Goal: Book appointment/travel/reservation

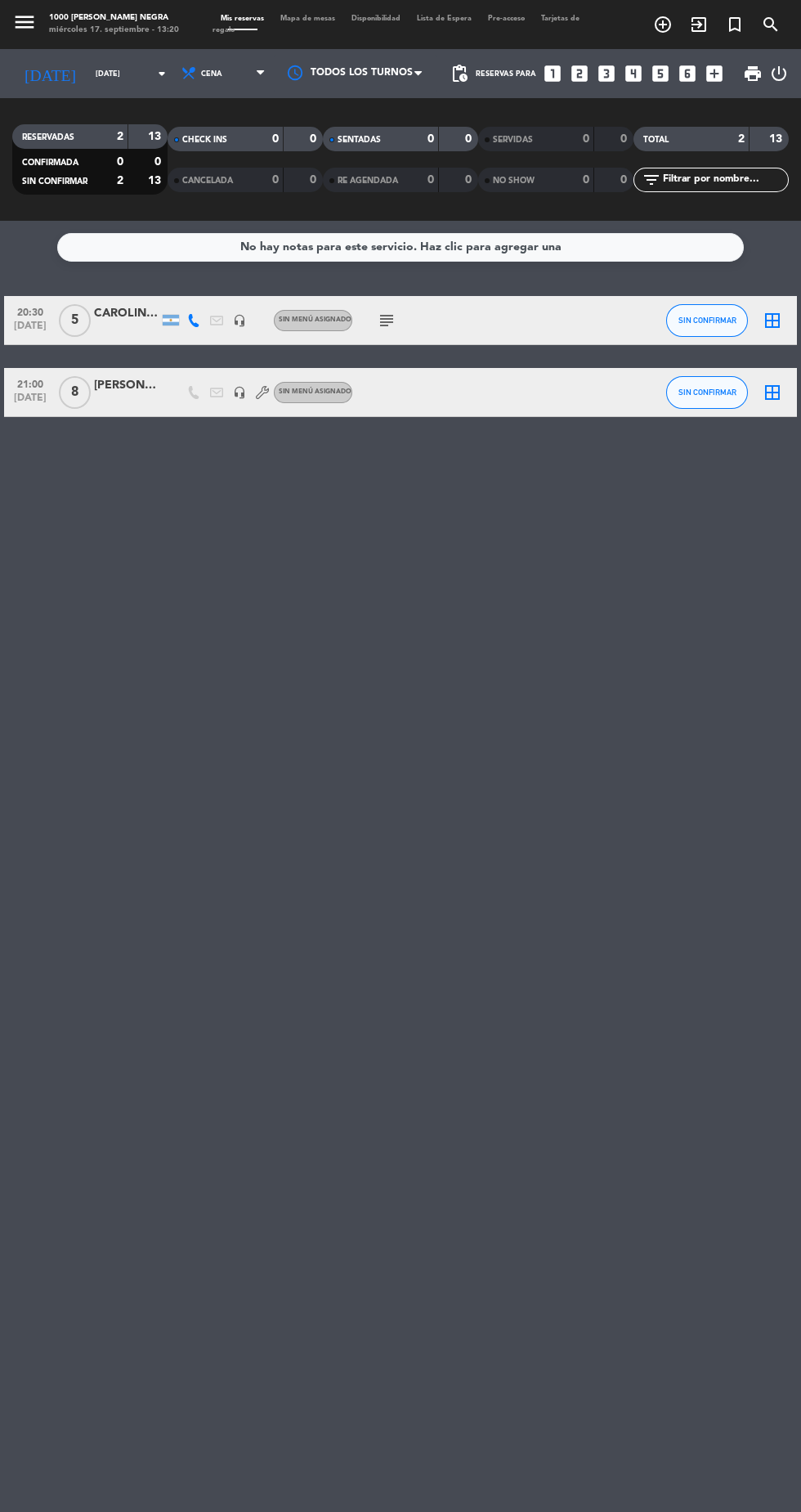
click at [152, 80] on icon "arrow_drop_down" at bounding box center [162, 73] width 20 height 20
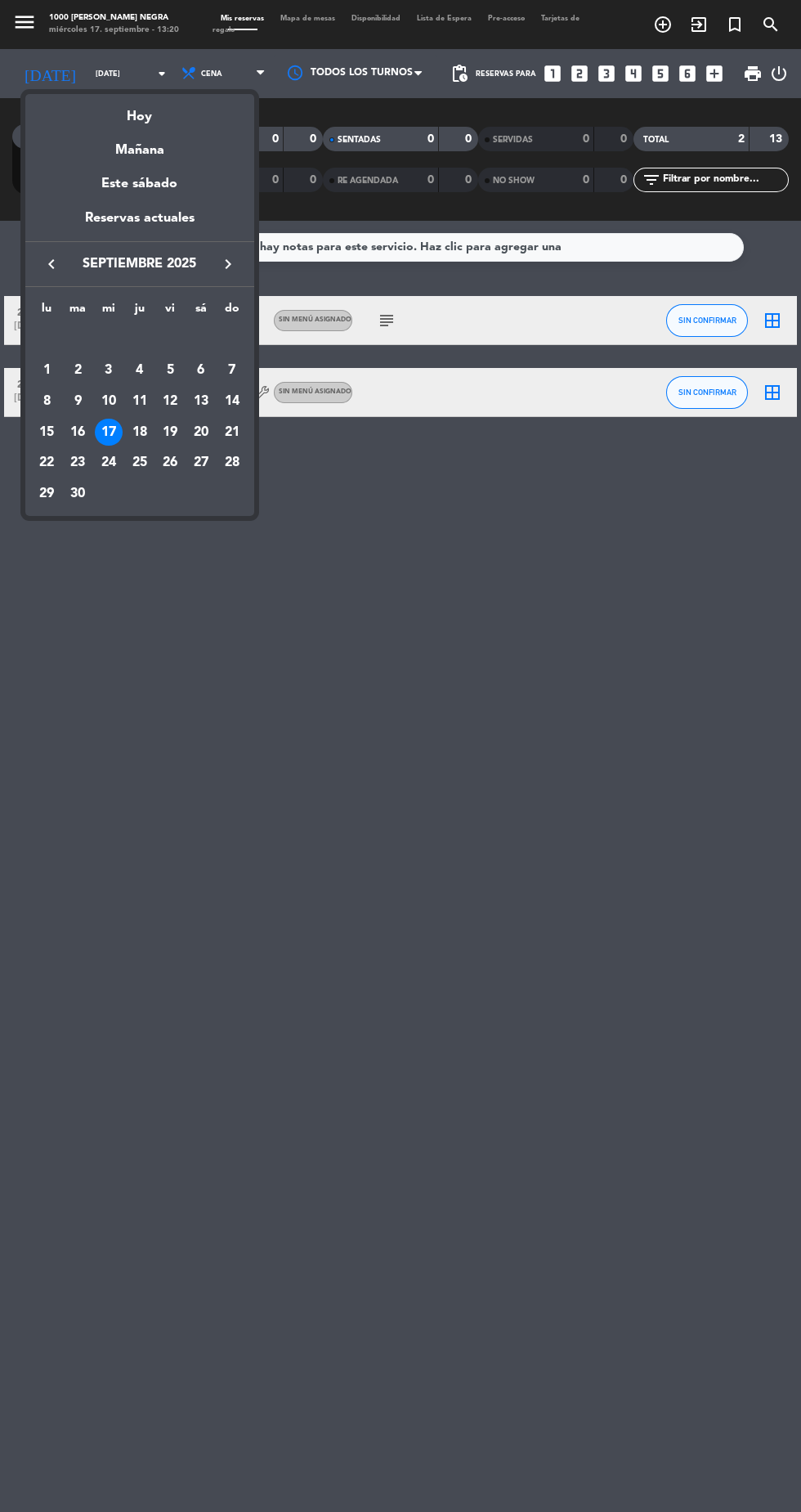
click at [45, 464] on div "22" at bounding box center [47, 462] width 27 height 27
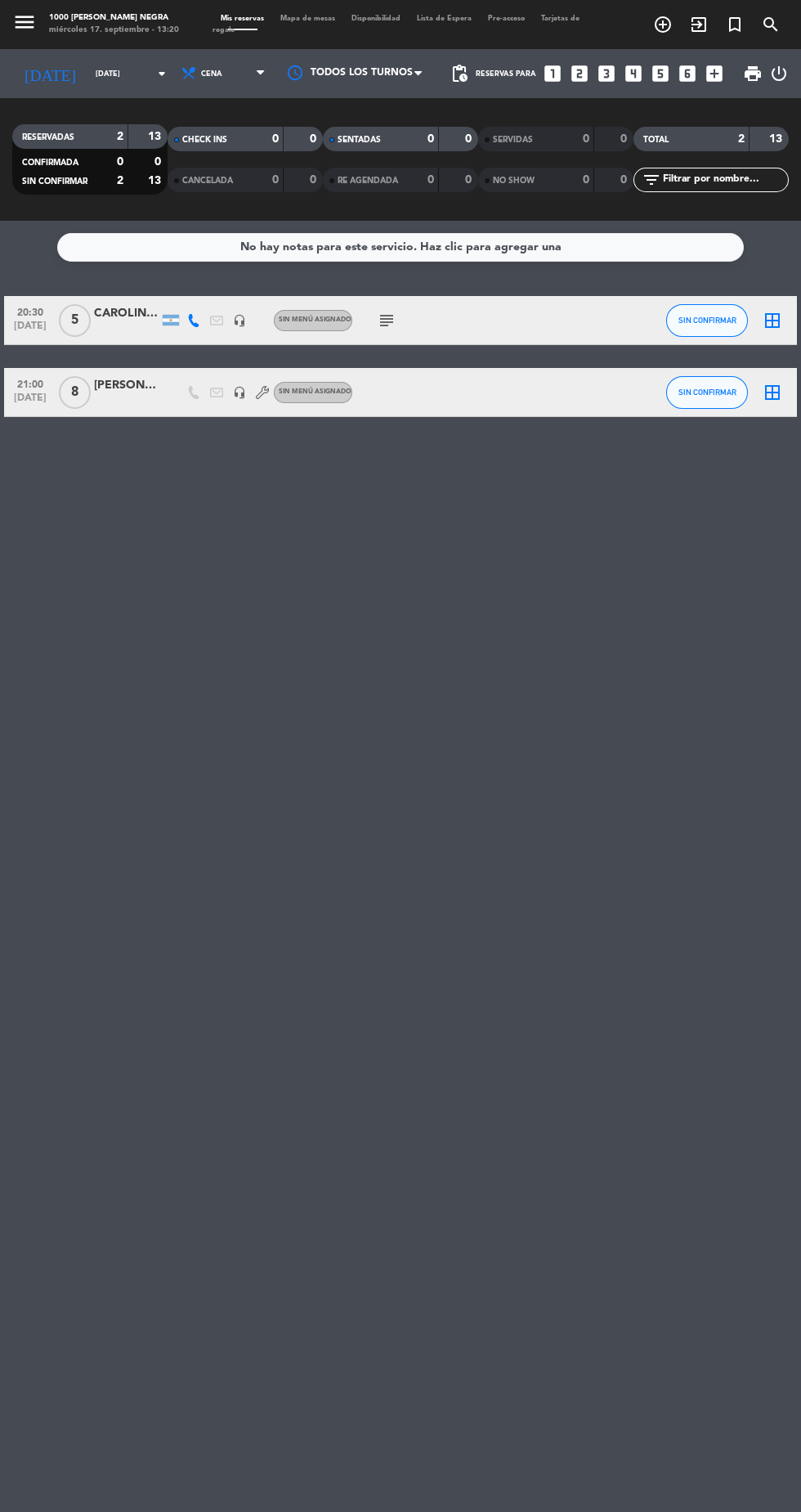
type input "[DATE]"
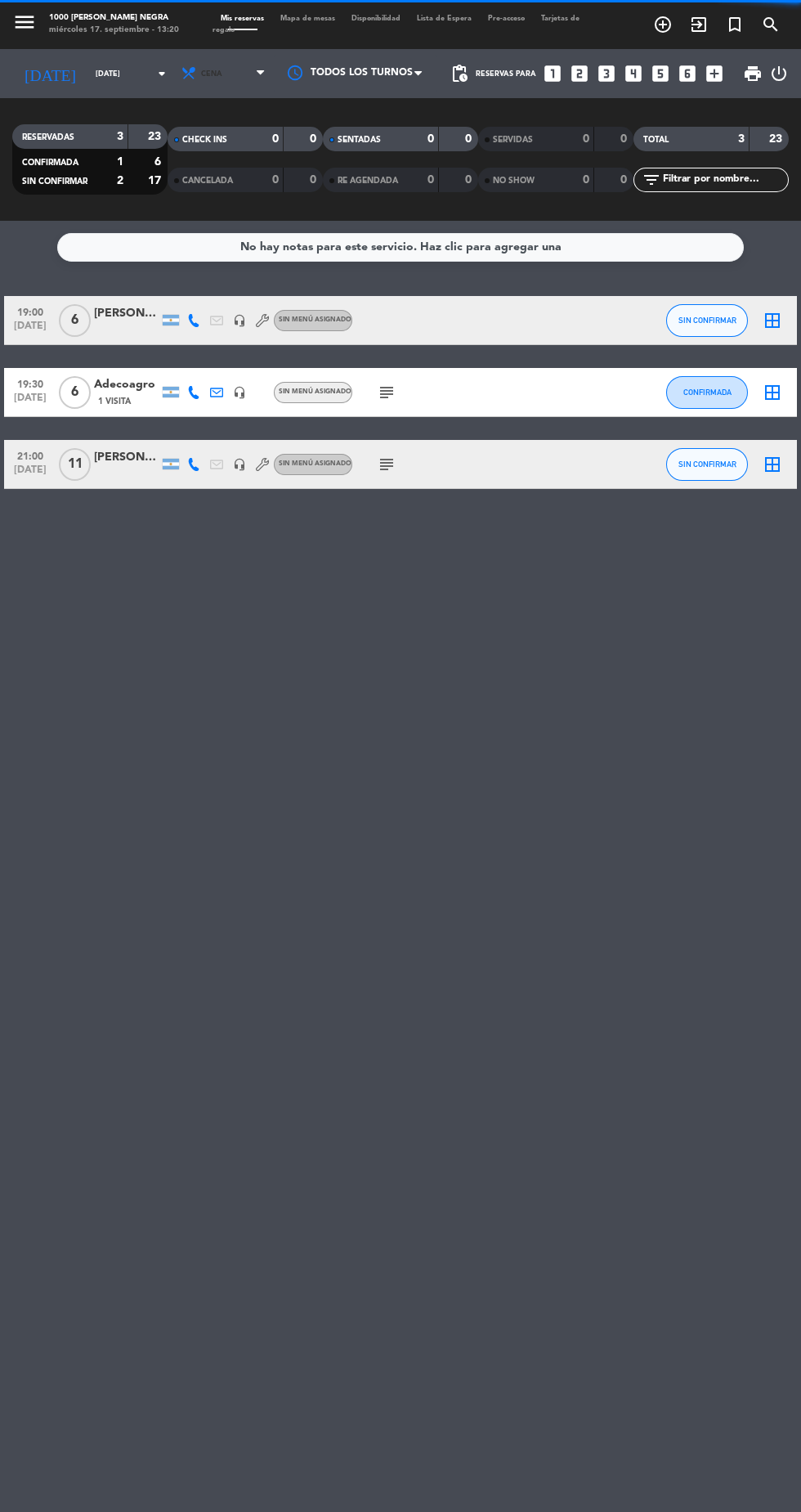
click at [220, 68] on span "Cena" at bounding box center [224, 73] width 99 height 36
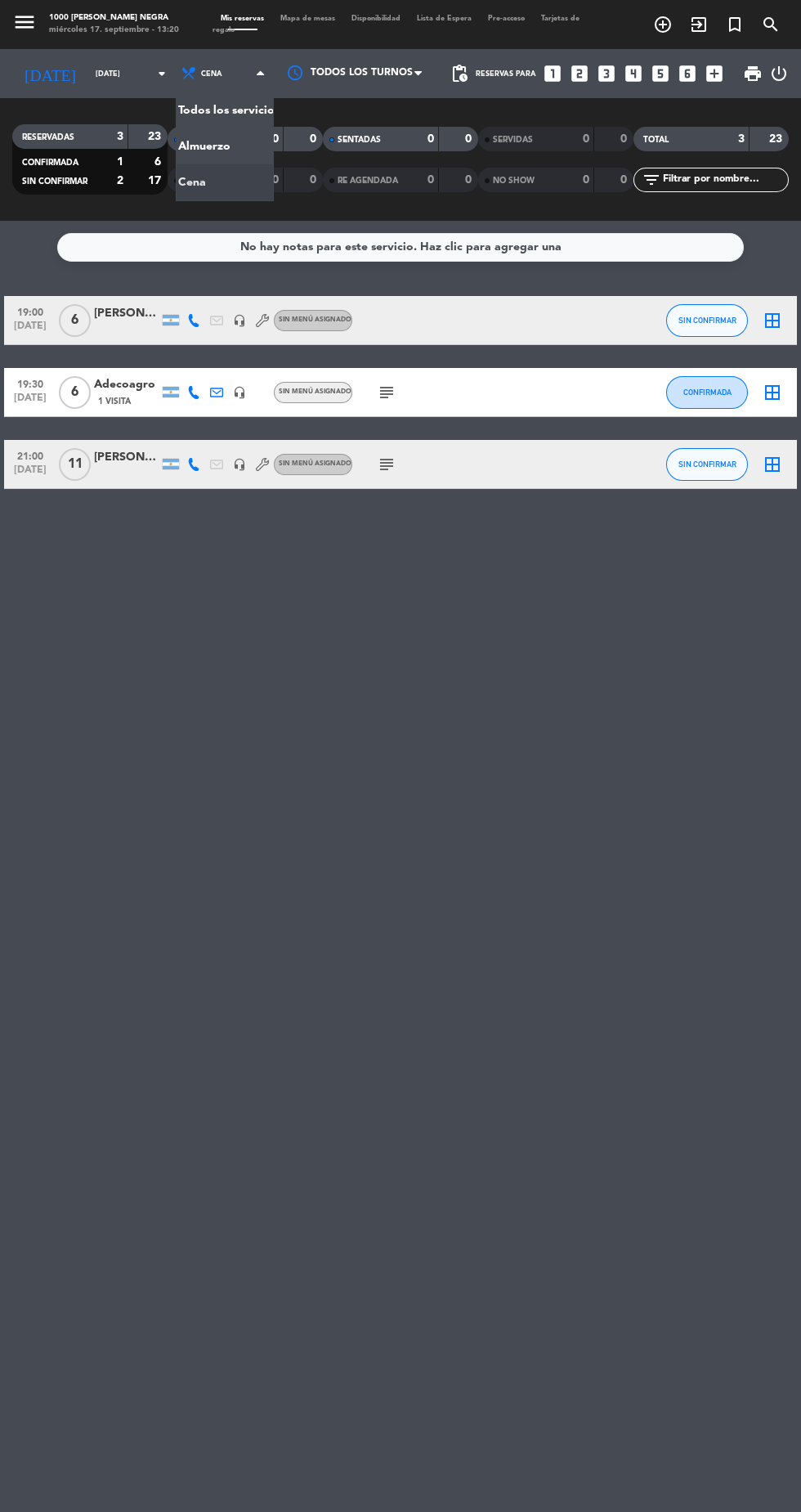
click at [220, 176] on div "menu 1000 [PERSON_NAME] Negra [DATE] 17. septiembre - 13:20 Mis reservas Mapa d…" at bounding box center [400, 110] width 801 height 220
click at [129, 472] on div at bounding box center [126, 473] width 65 height 13
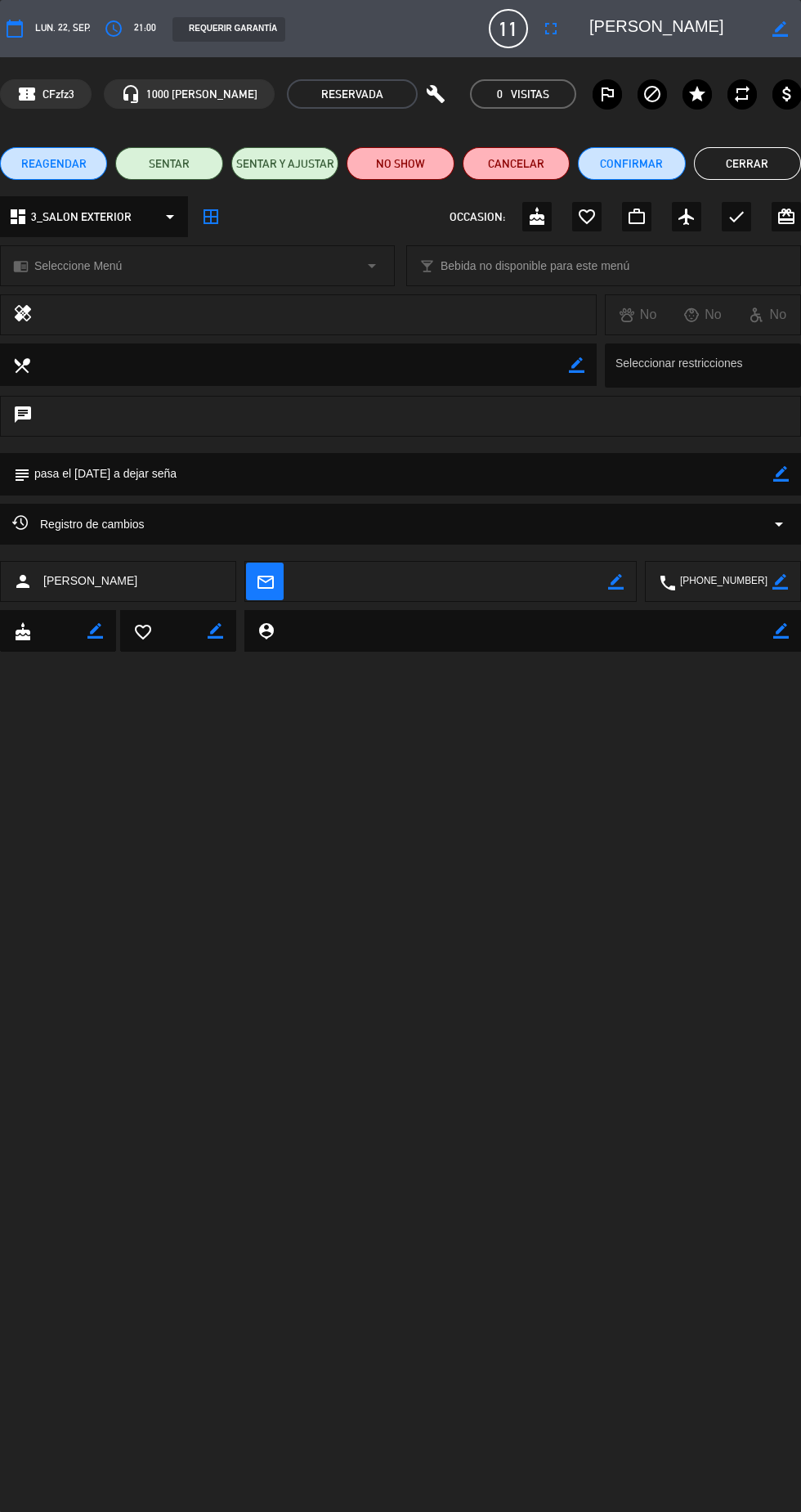
click at [559, 28] on icon "fullscreen" at bounding box center [551, 28] width 20 height 20
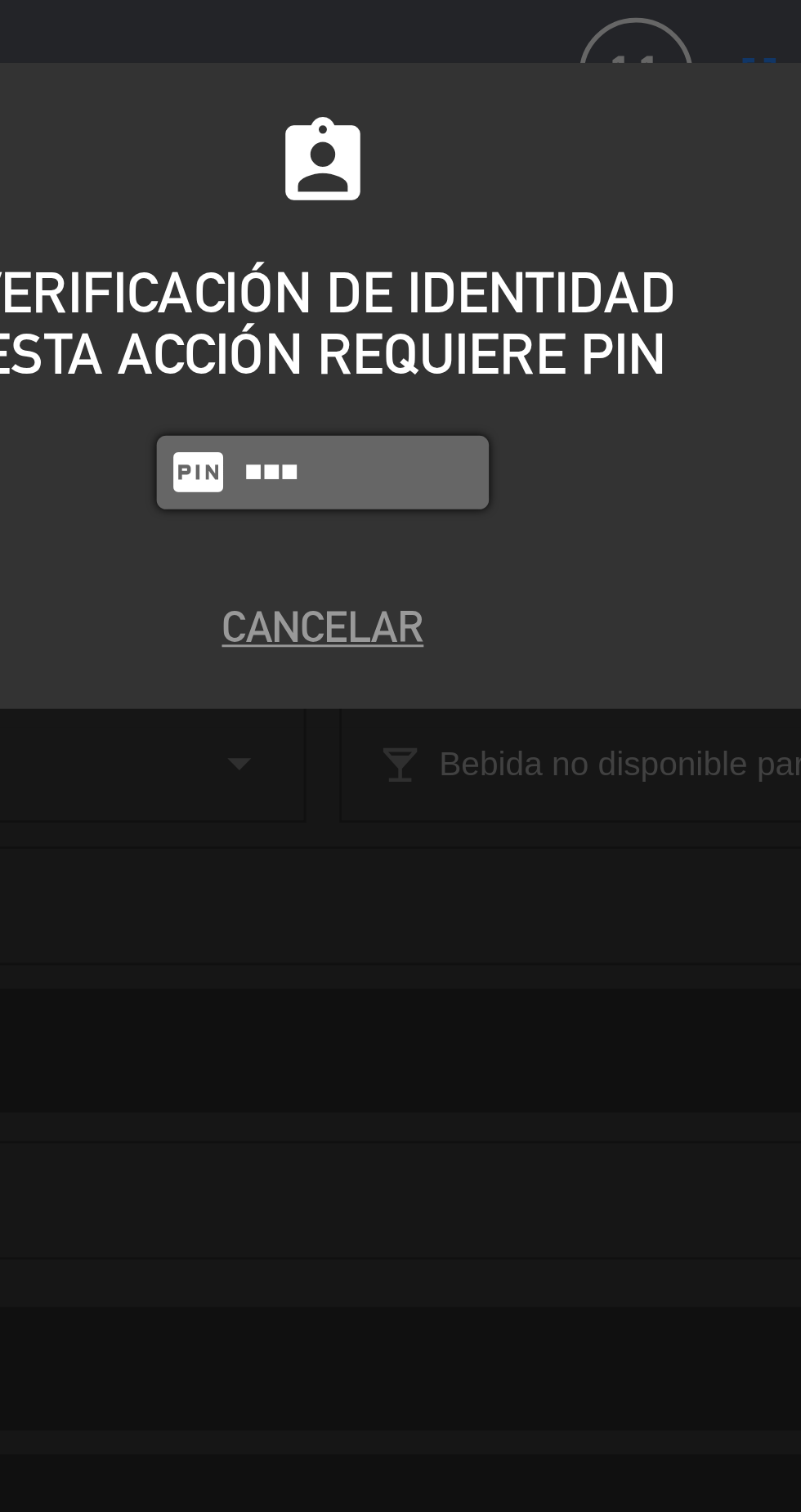
type input "2492"
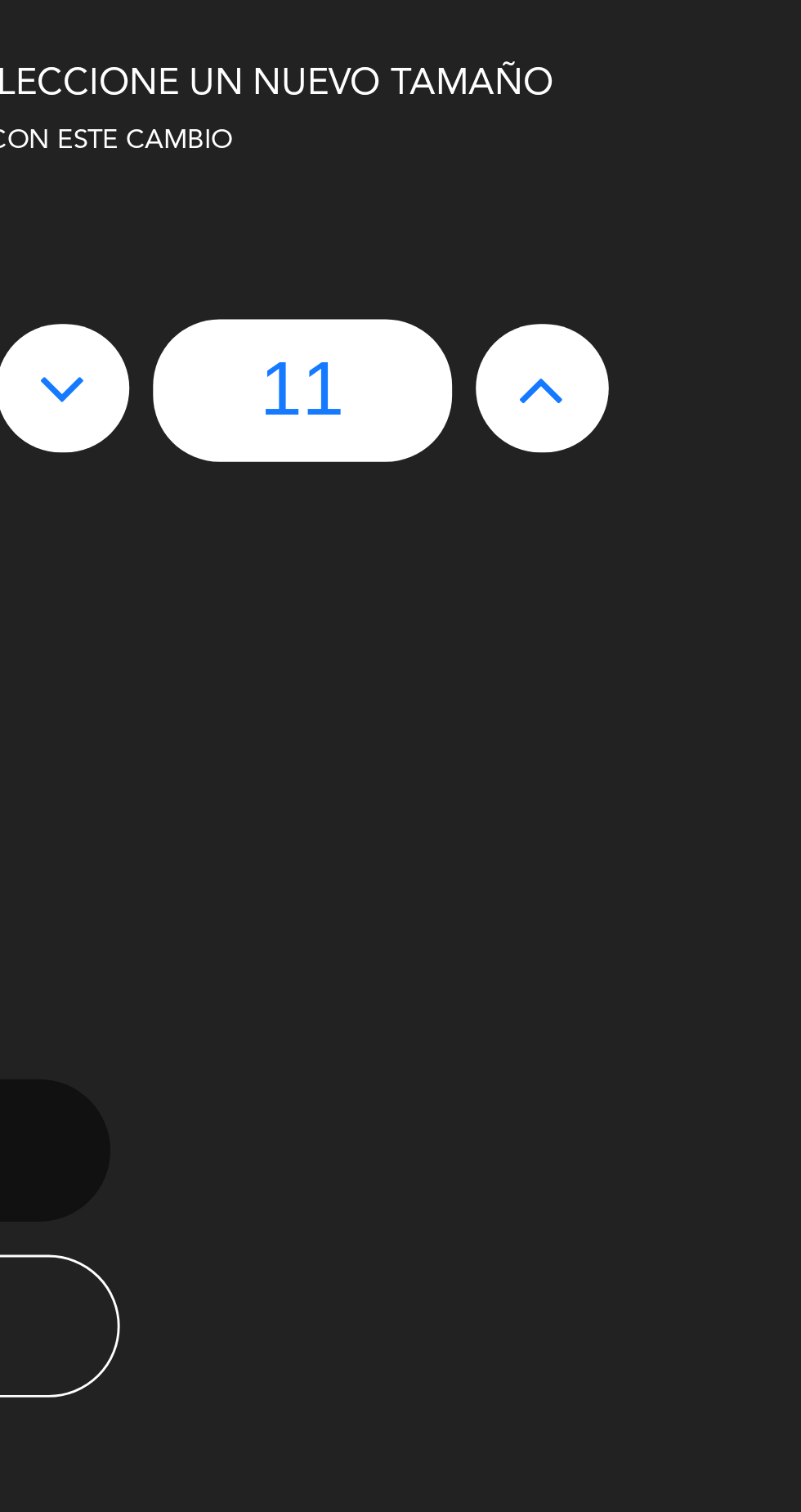
click at [626, 134] on icon at bounding box center [626, 137] width 18 height 26
type input "12"
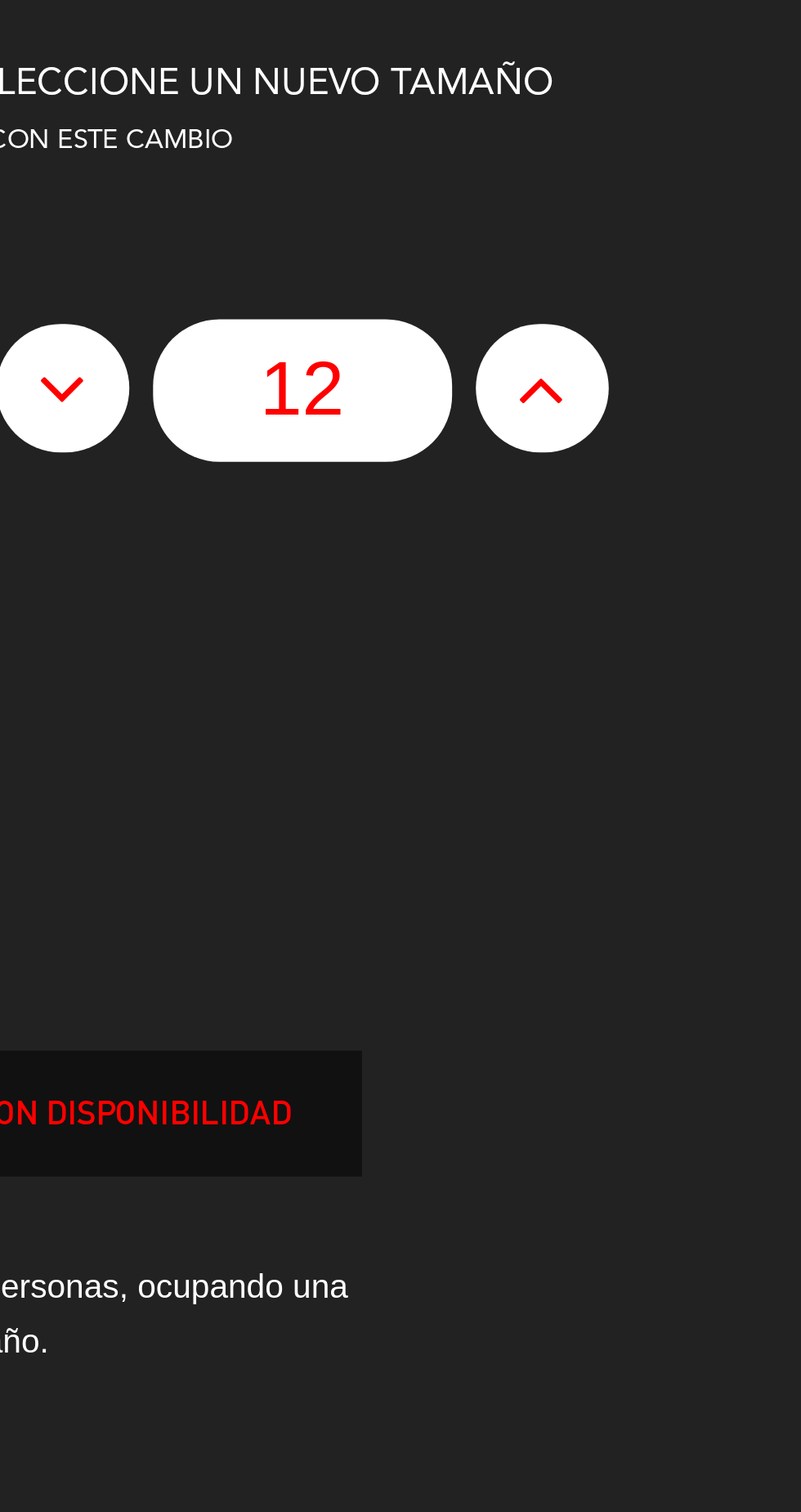
click at [624, 137] on icon at bounding box center [626, 137] width 18 height 26
type input "13"
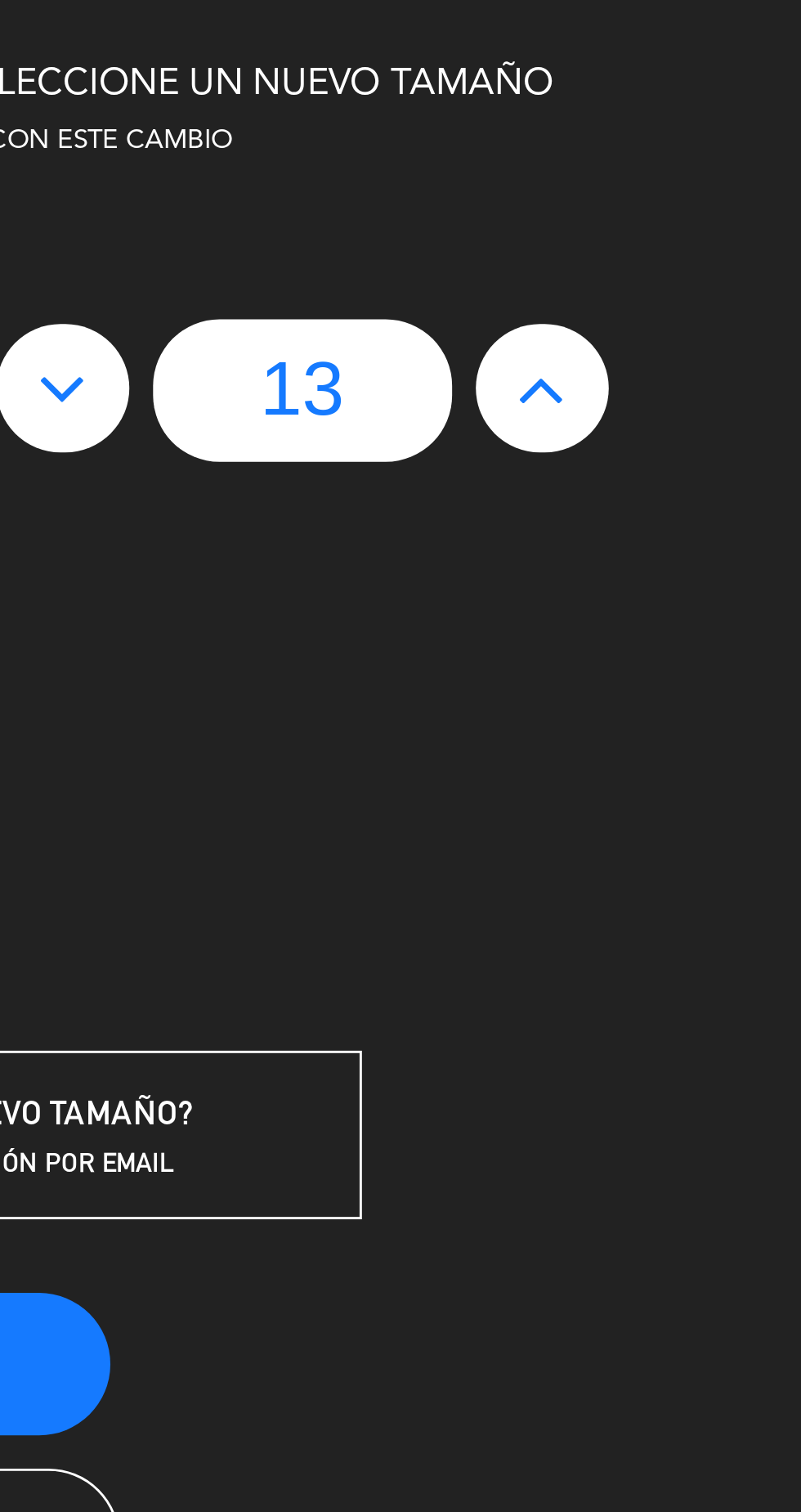
click at [625, 134] on icon at bounding box center [626, 137] width 18 height 26
type input "14"
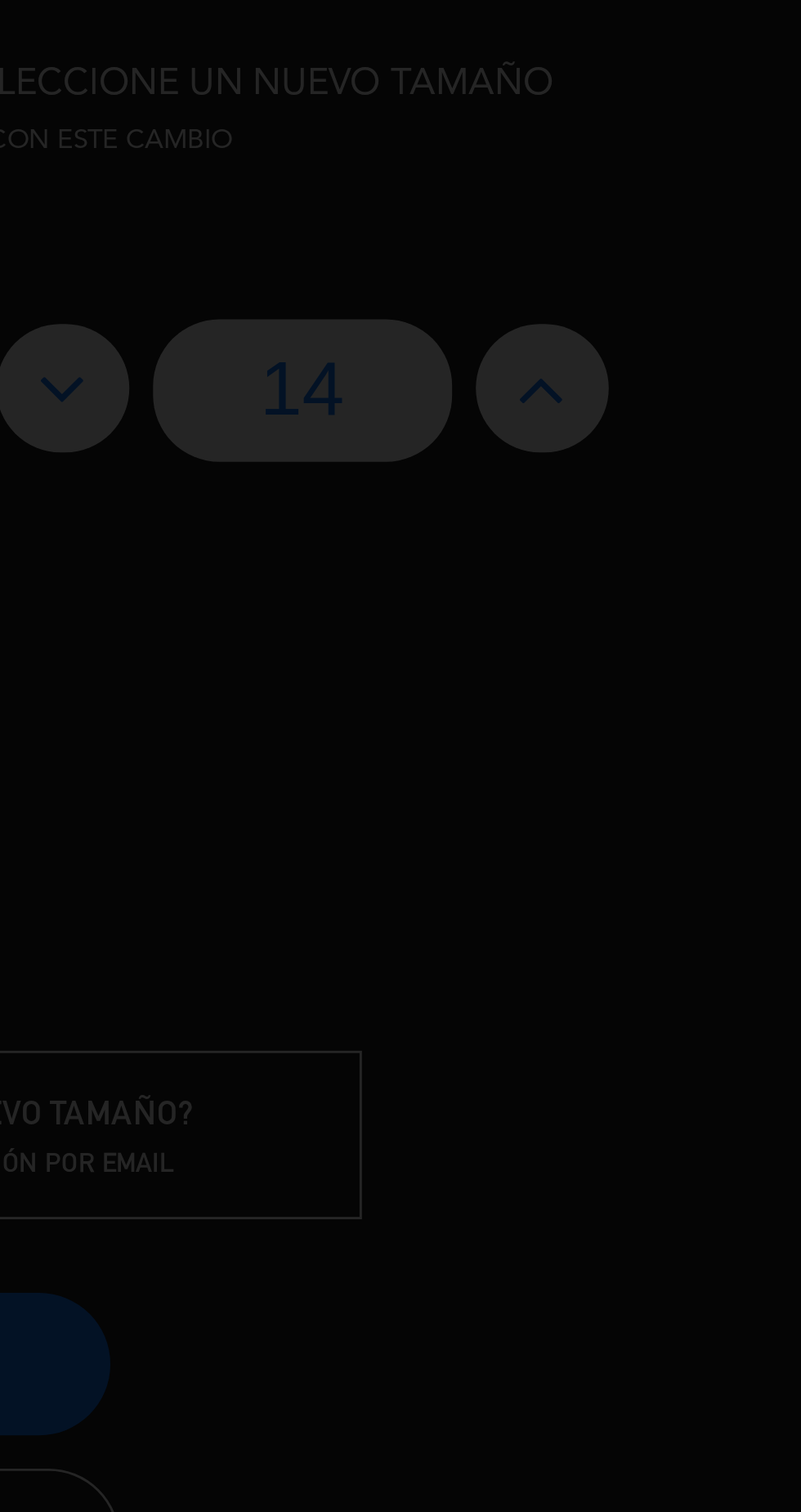
click at [623, 142] on div at bounding box center [400, 756] width 801 height 1512
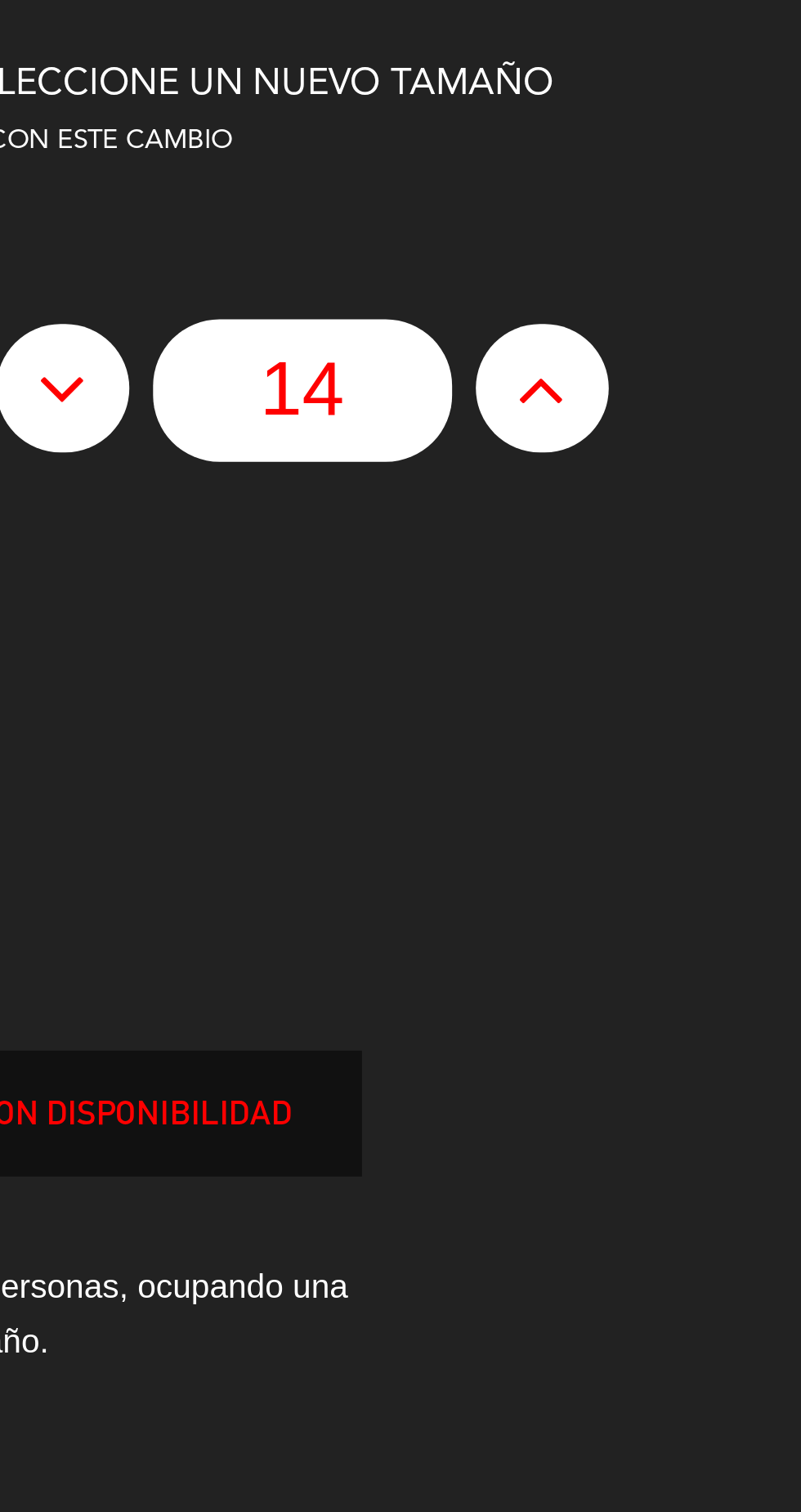
click at [629, 126] on icon at bounding box center [626, 137] width 18 height 26
type input "15"
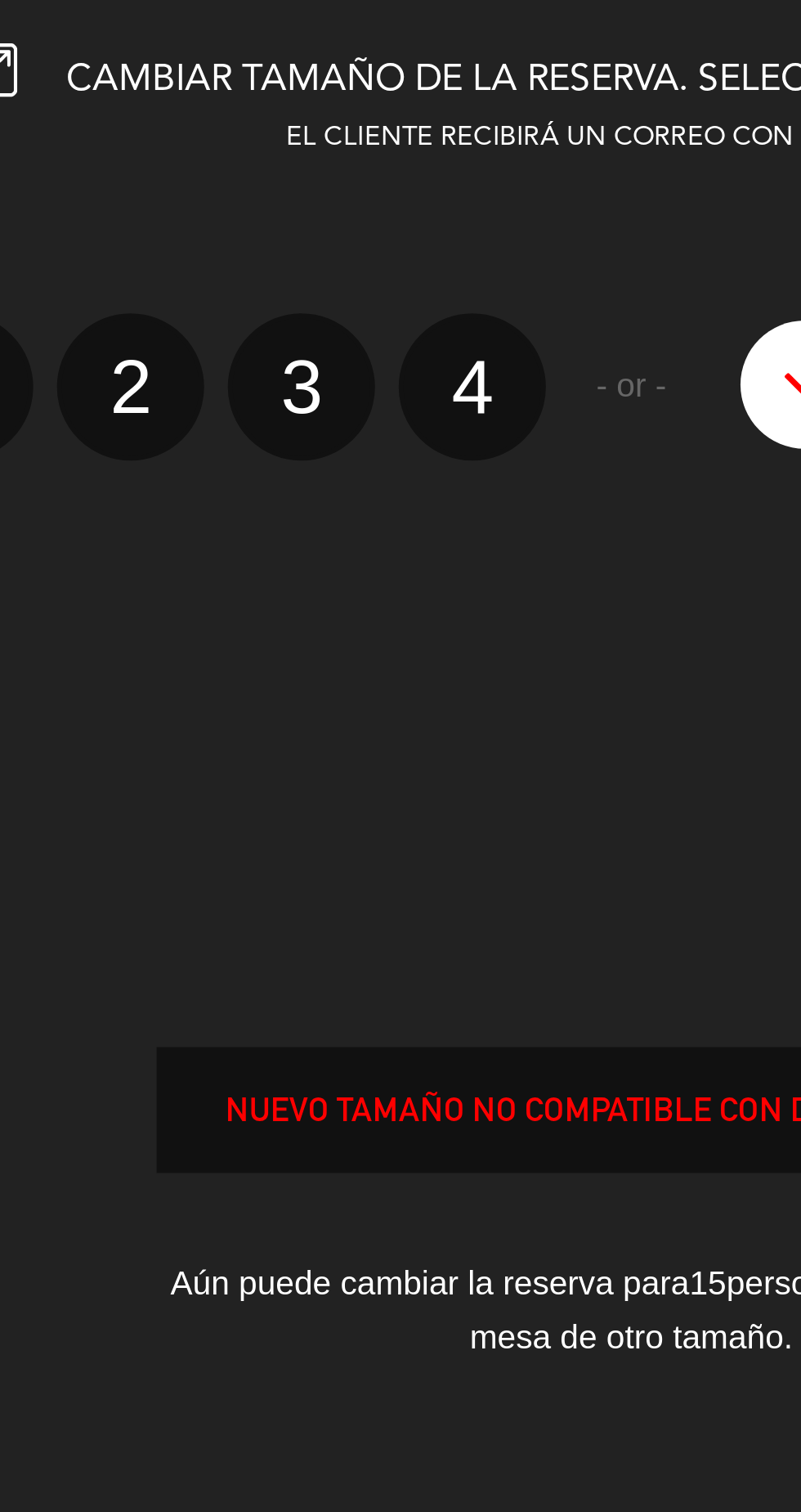
scroll to position [0, 0]
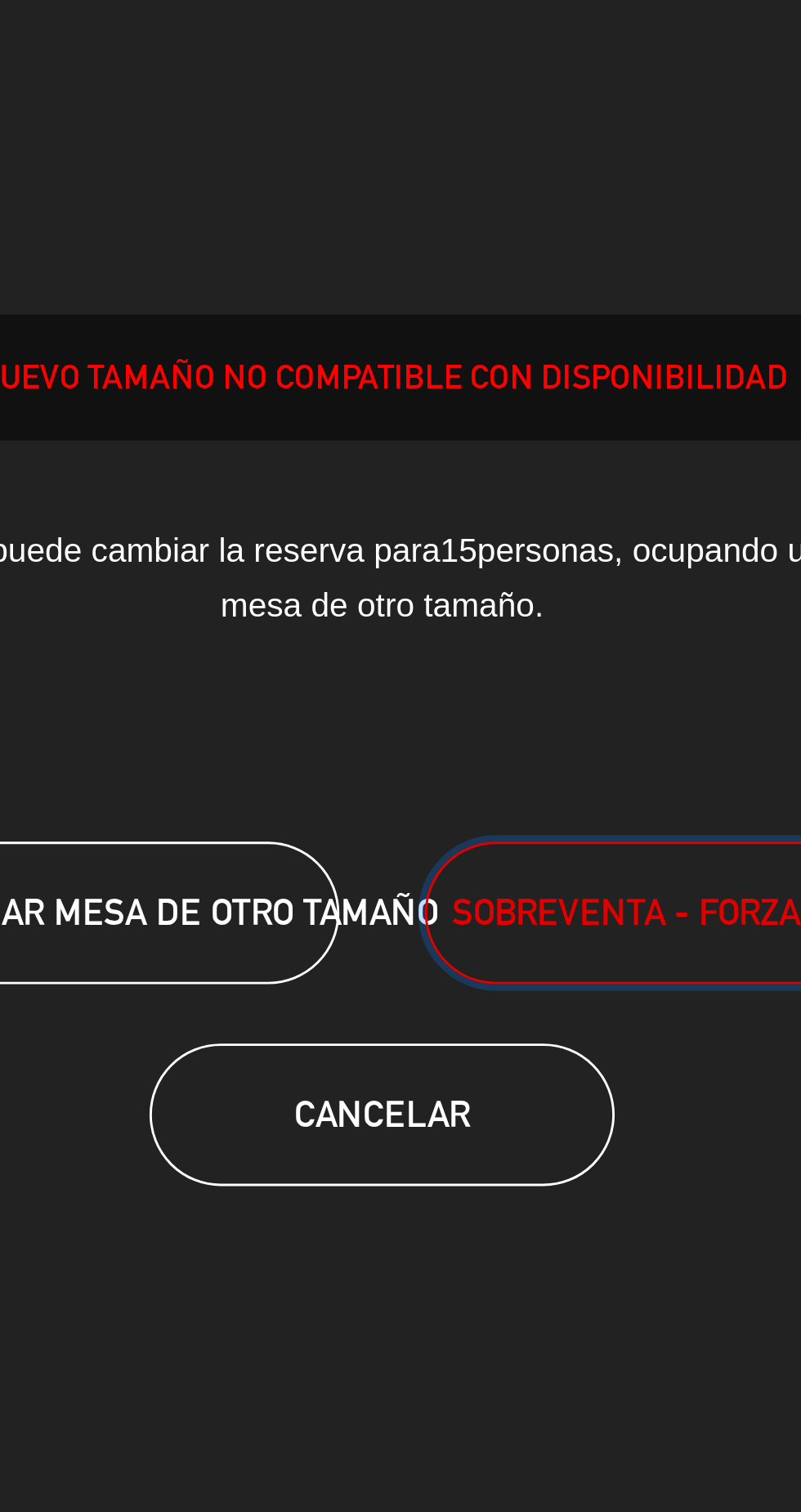
click at [500, 568] on span "SOBREVENTA - FORZAR RESERVA" at bounding box center [515, 570] width 181 height 19
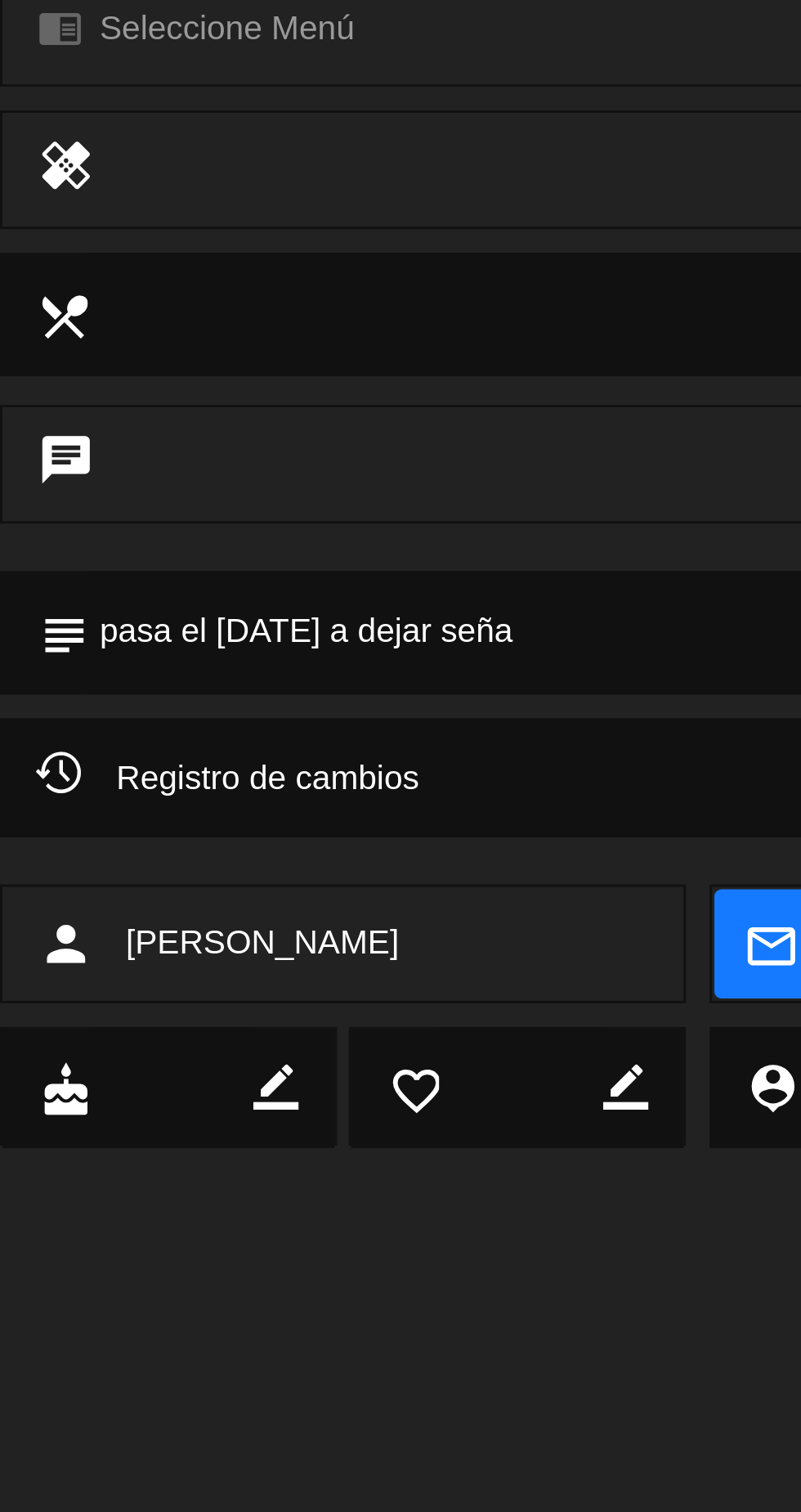
click at [235, 477] on textarea at bounding box center [402, 473] width 743 height 42
click at [235, 472] on textarea at bounding box center [402, 473] width 743 height 42
click at [229, 477] on textarea at bounding box center [402, 473] width 743 height 42
click at [223, 474] on textarea at bounding box center [402, 473] width 743 height 42
click at [220, 477] on textarea at bounding box center [402, 473] width 743 height 42
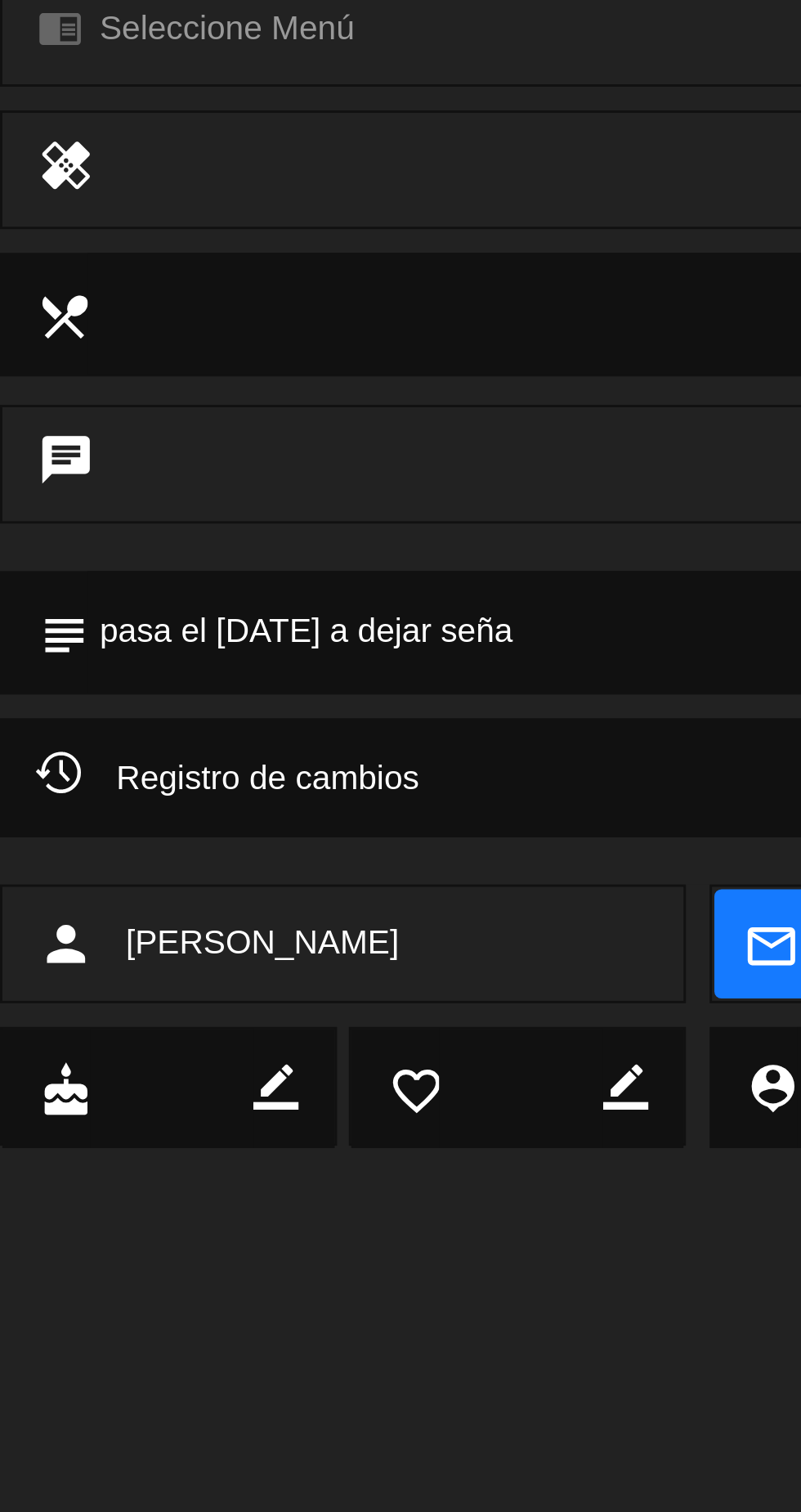
click at [257, 482] on textarea at bounding box center [402, 473] width 743 height 42
click at [235, 473] on textarea at bounding box center [402, 473] width 743 height 42
click at [235, 477] on textarea at bounding box center [402, 473] width 743 height 42
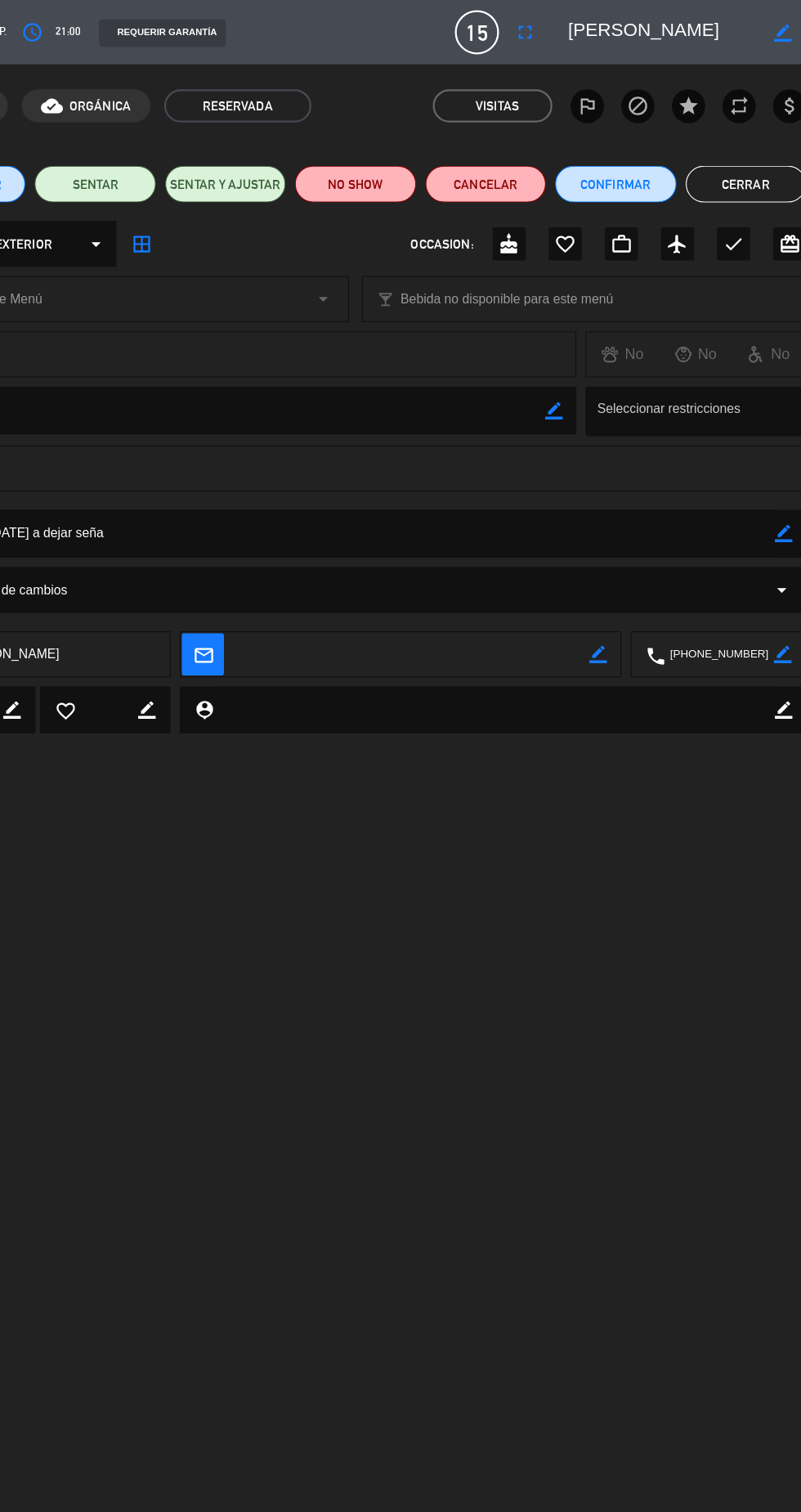
click at [781, 472] on icon "border_color" at bounding box center [781, 474] width 16 height 16
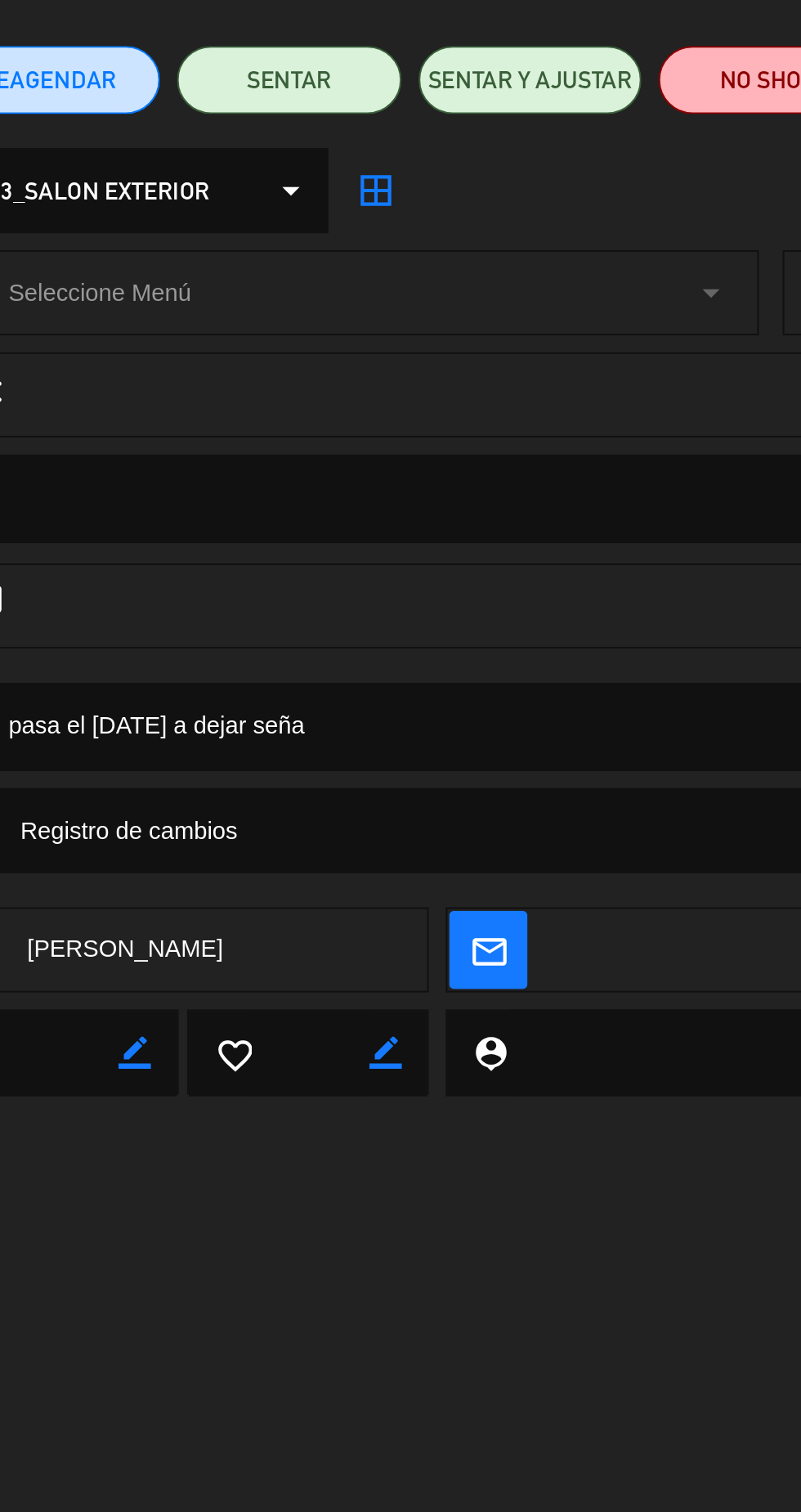
click at [244, 475] on textarea at bounding box center [402, 473] width 743 height 42
type textarea "p"
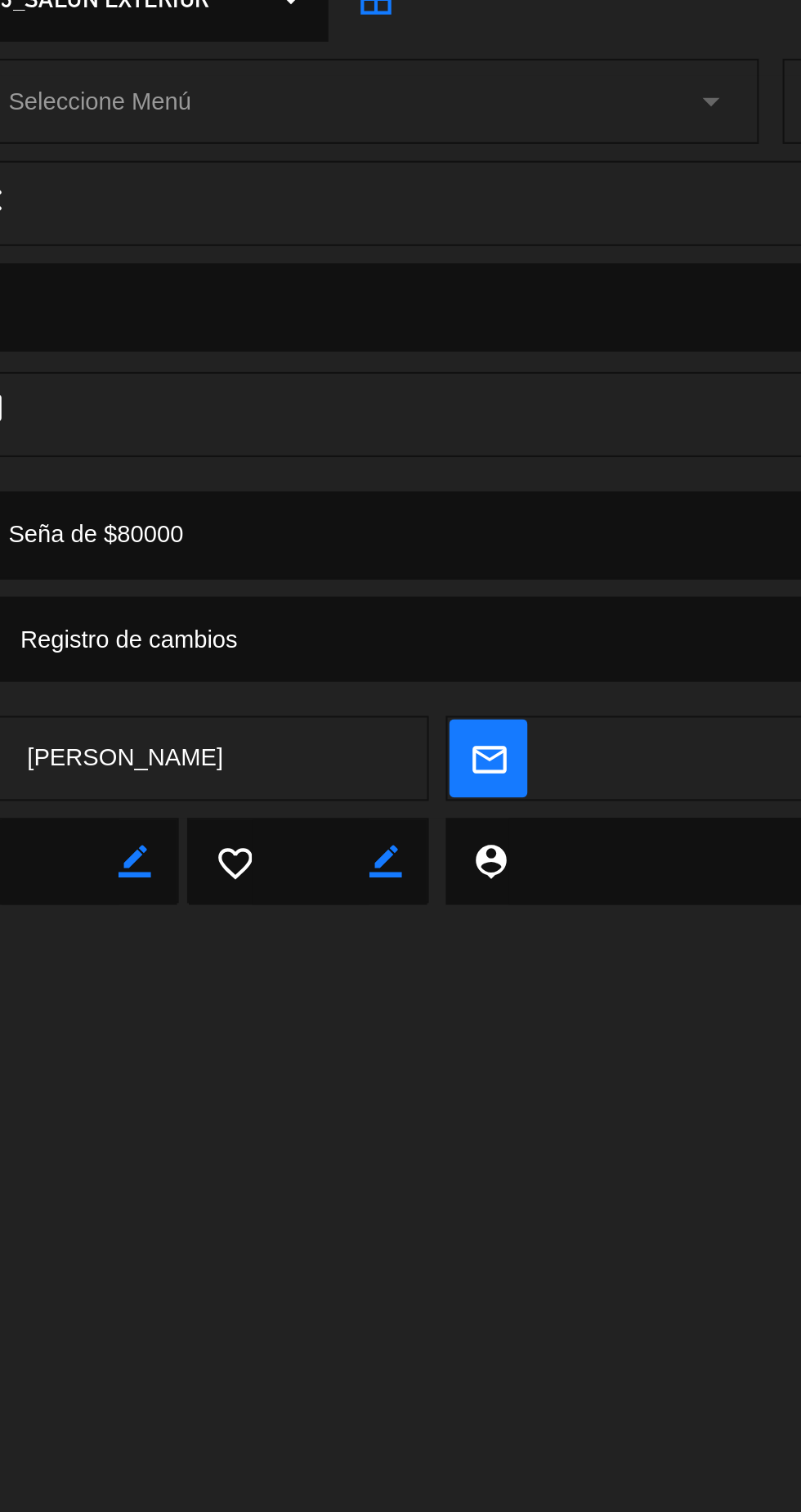
click at [293, 478] on textarea at bounding box center [402, 473] width 743 height 42
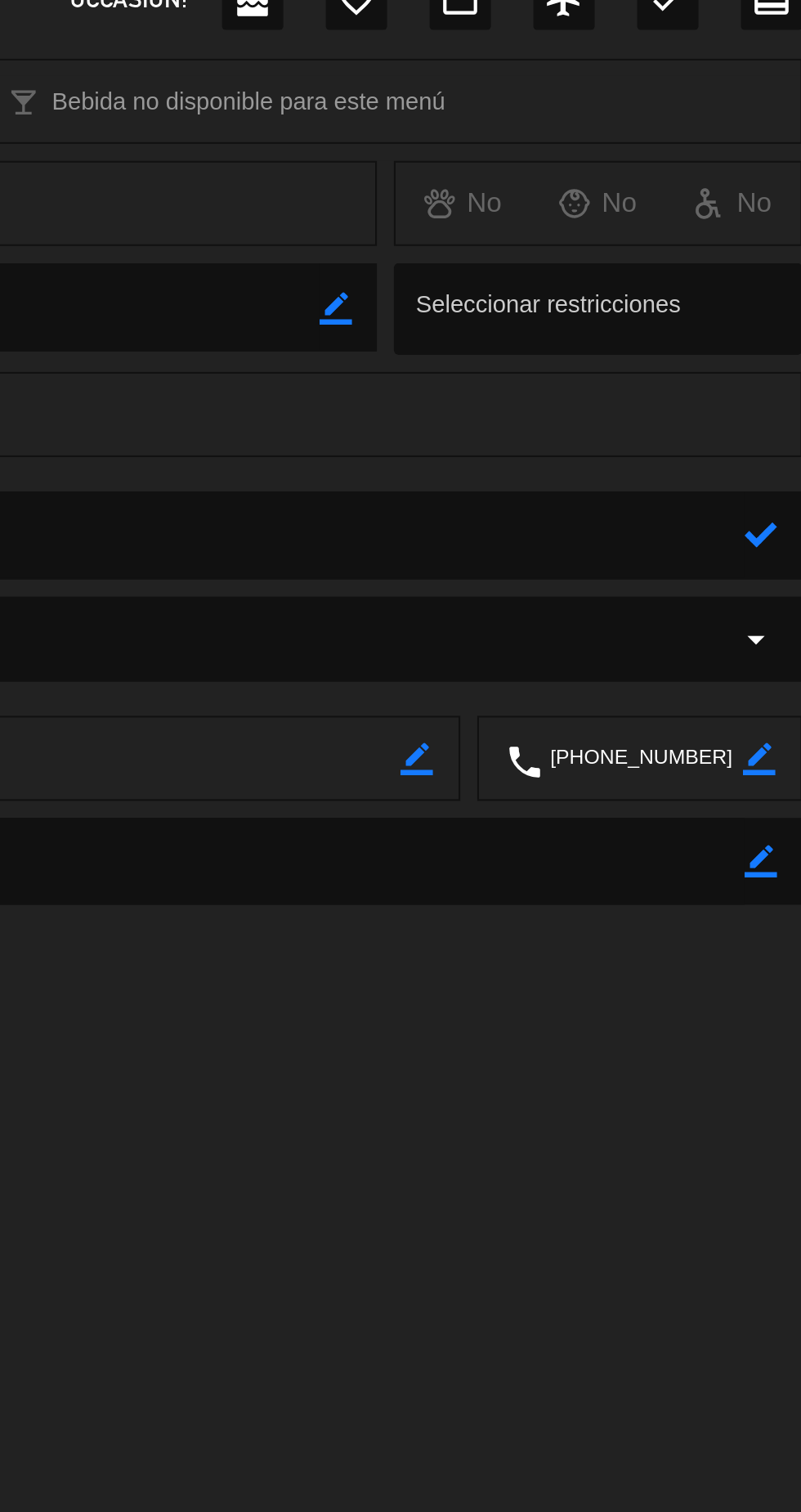
type textarea "Seña de $80000"
click at [779, 472] on icon at bounding box center [781, 474] width 16 height 16
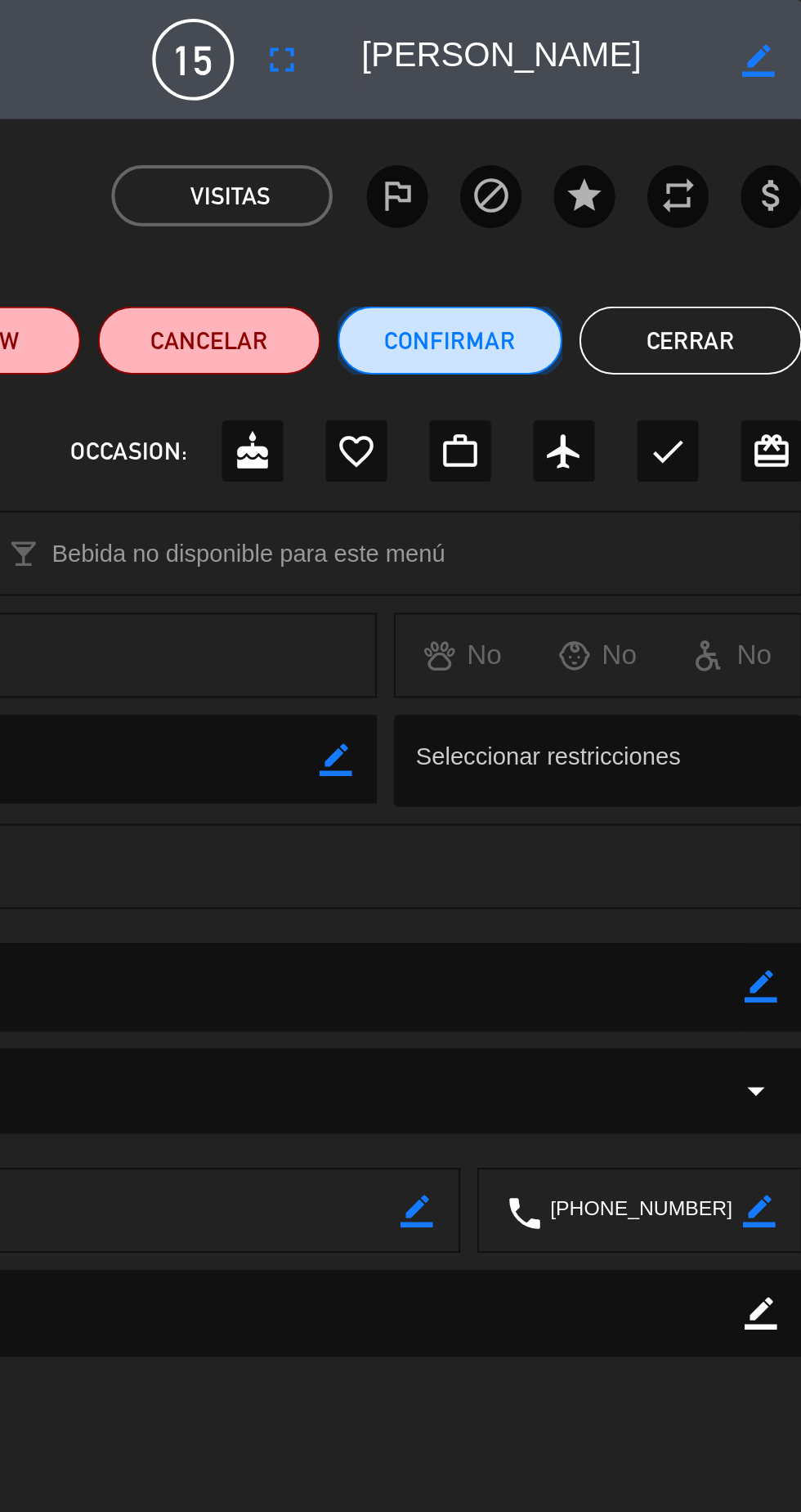
click at [642, 160] on button "Confirmar" at bounding box center [632, 164] width 107 height 33
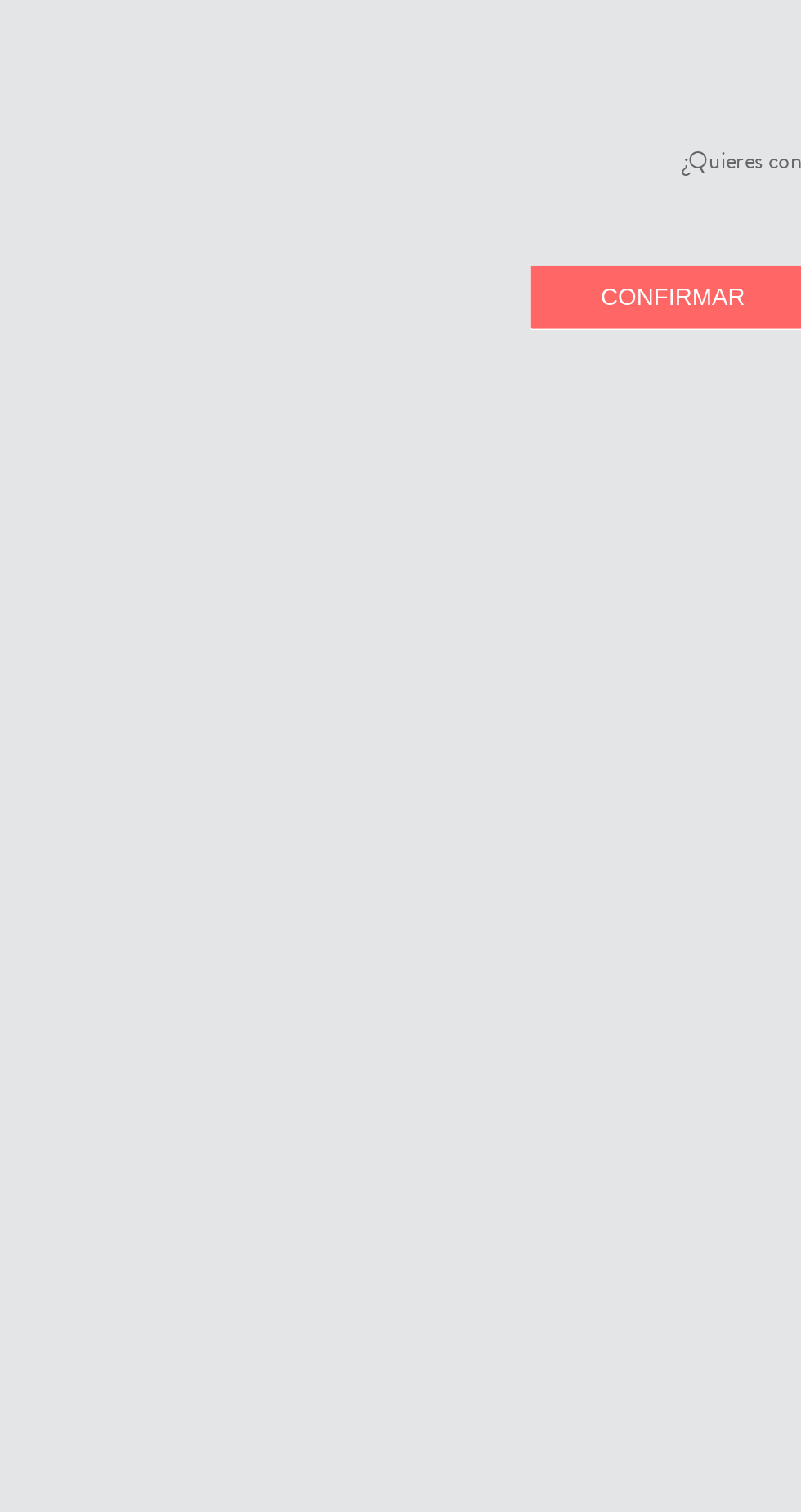
click at [300, 151] on button "Confirmar" at bounding box center [323, 142] width 138 height 30
